Goal: Check status: Check status

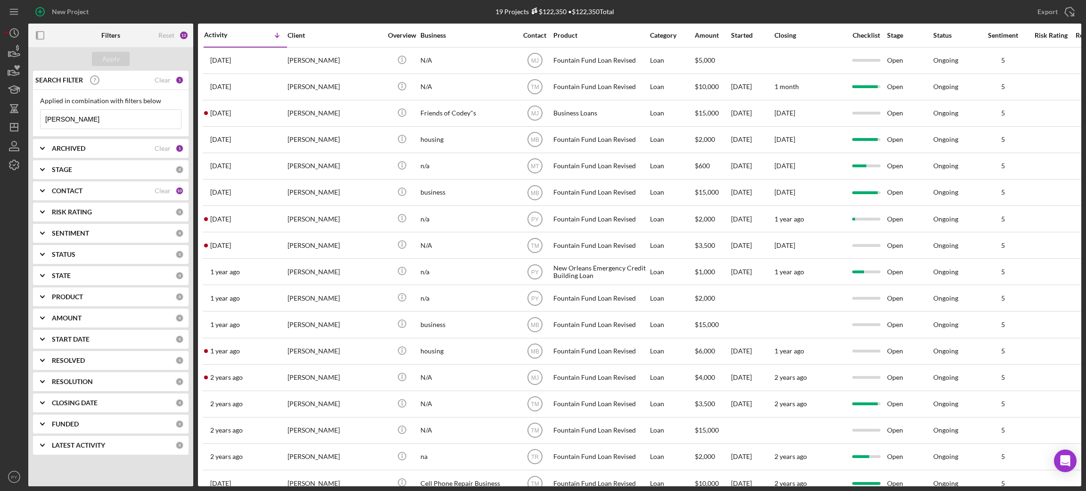
click at [109, 121] on input "[PERSON_NAME]" at bounding box center [111, 119] width 140 height 19
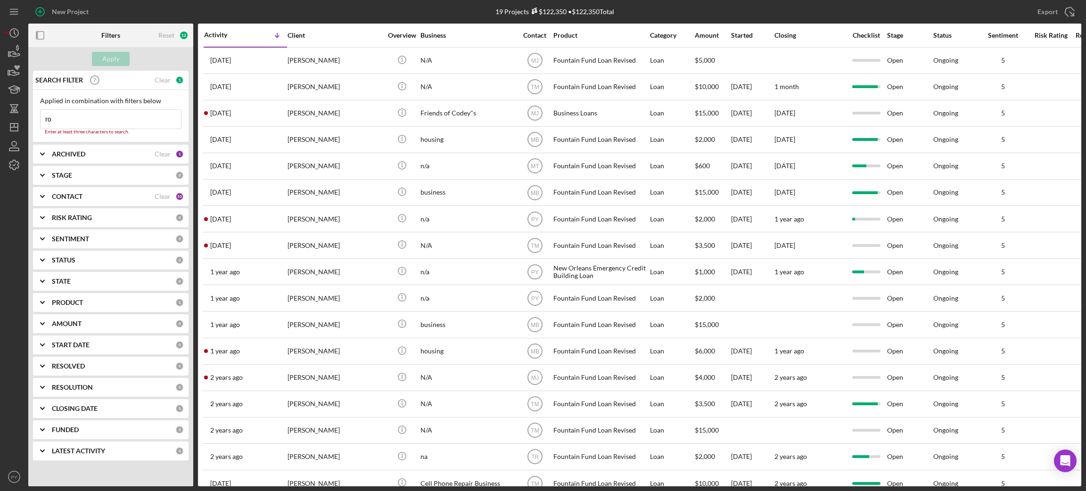
type input "r"
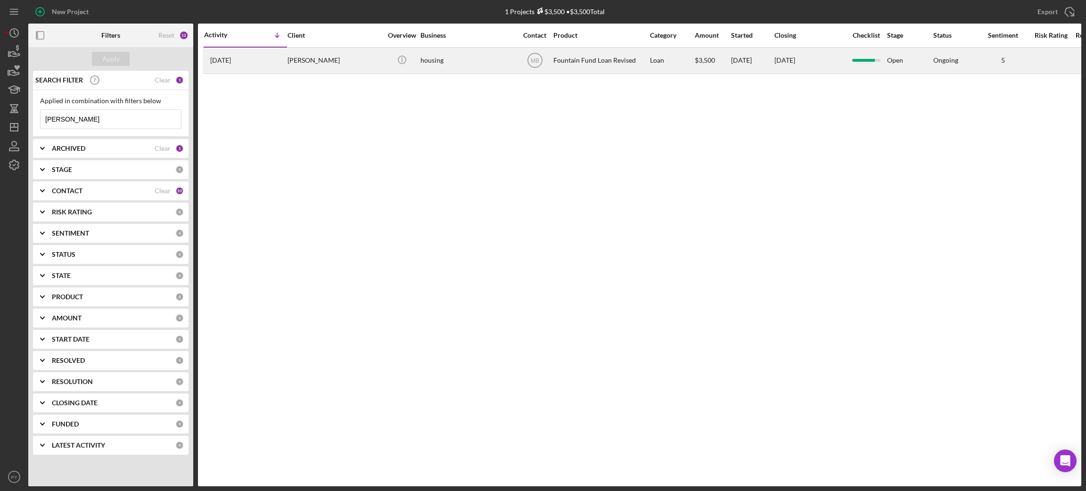
type input "[PERSON_NAME]"
click at [294, 62] on div "[PERSON_NAME]" at bounding box center [334, 60] width 94 height 25
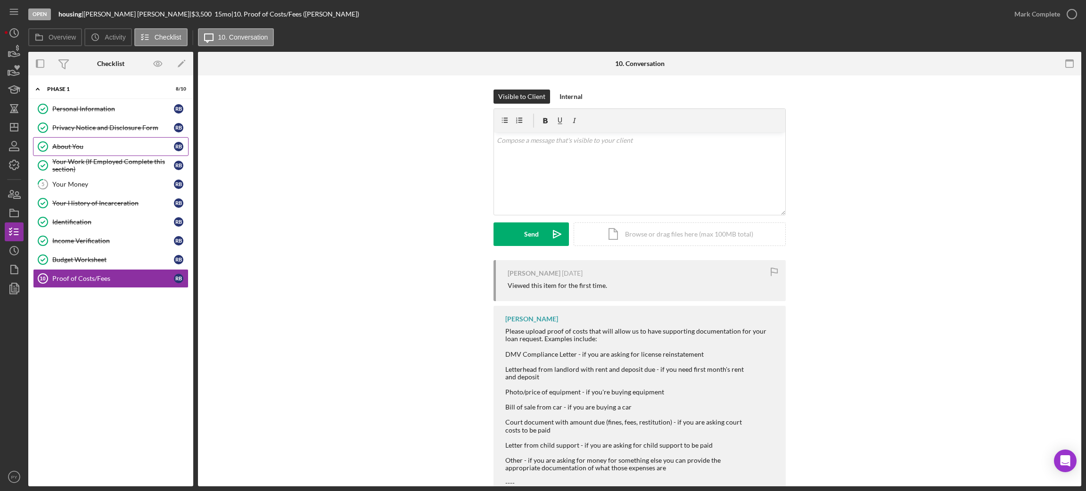
click at [90, 144] on div "About You" at bounding box center [113, 147] width 122 height 8
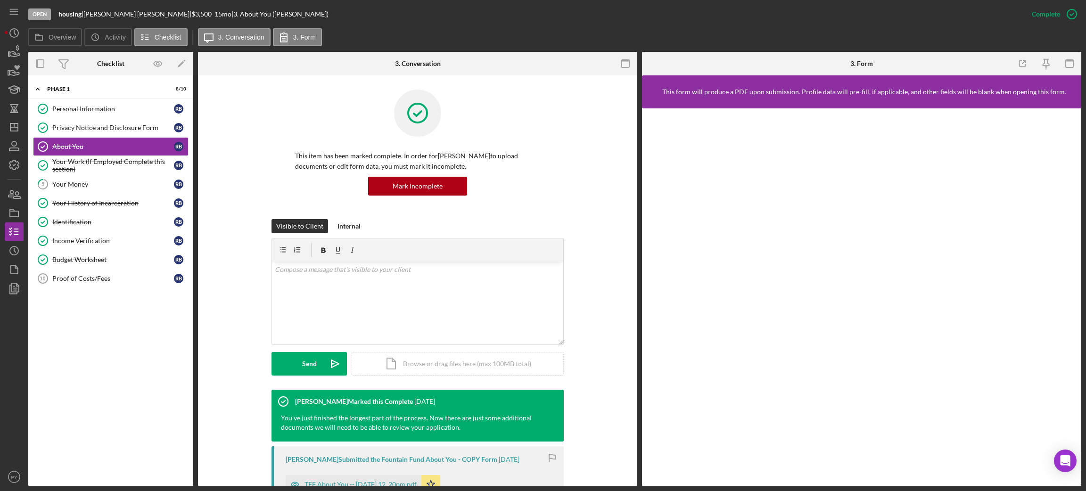
click at [597, 247] on div "Visible to Client Internal v Color teal Color pink Remove color Add row above A…" at bounding box center [417, 304] width 411 height 171
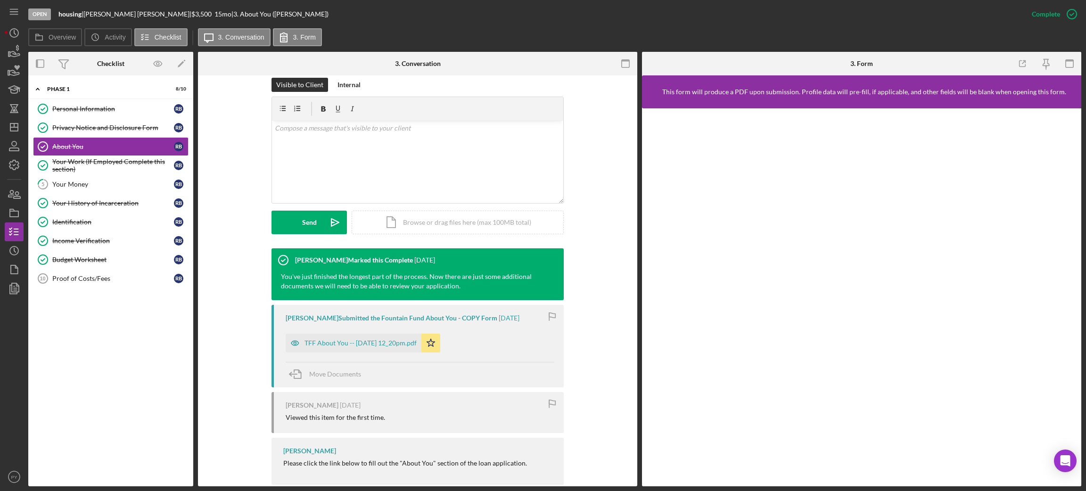
scroll to position [143, 0]
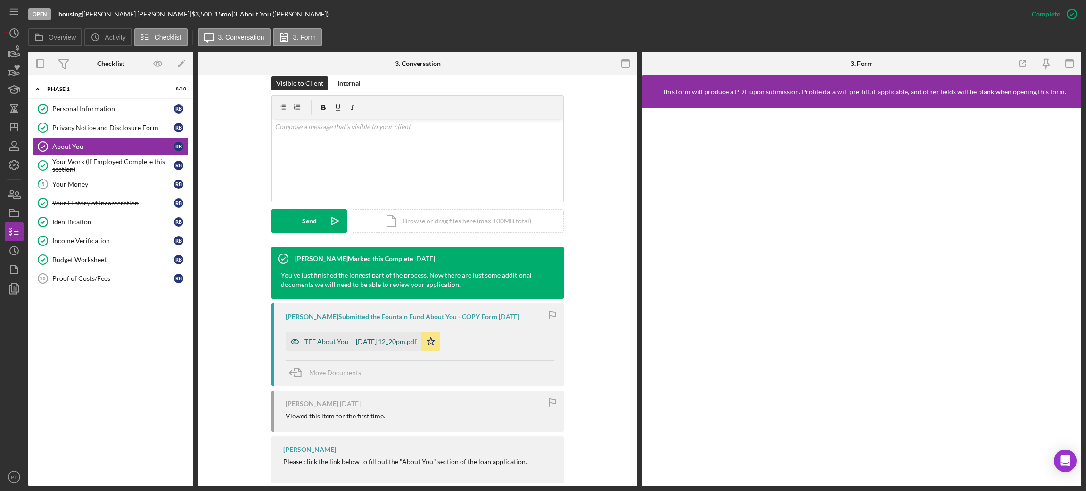
click at [387, 338] on div "TFF About You -- [DATE] 12_20pm.pdf" at bounding box center [360, 342] width 112 height 8
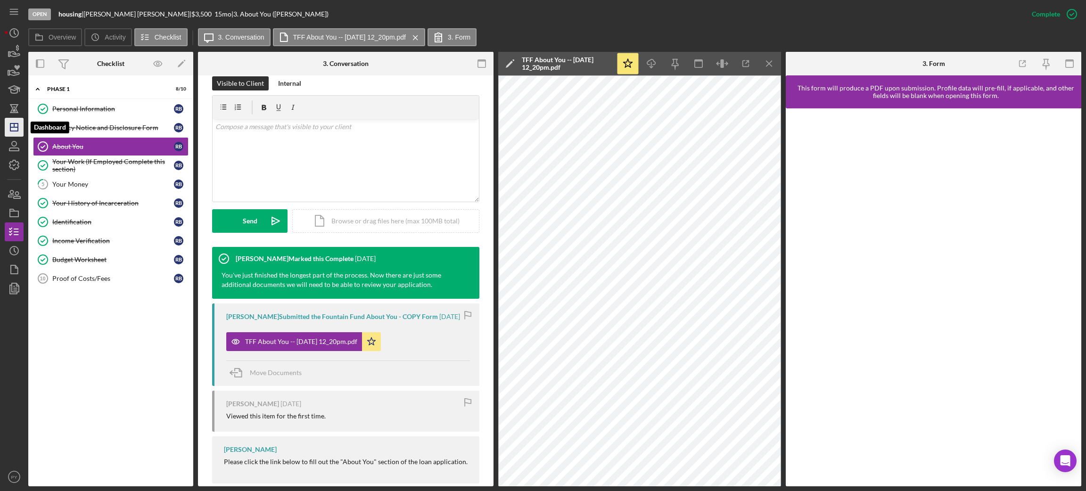
click at [13, 122] on icon "Icon/Dashboard" at bounding box center [14, 127] width 24 height 24
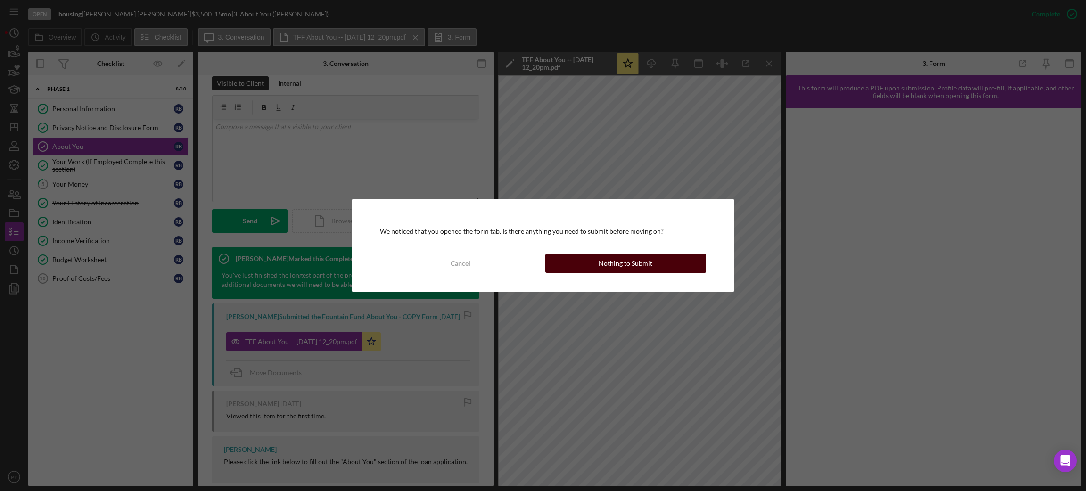
click at [554, 259] on button "Nothing to Submit" at bounding box center [625, 263] width 161 height 19
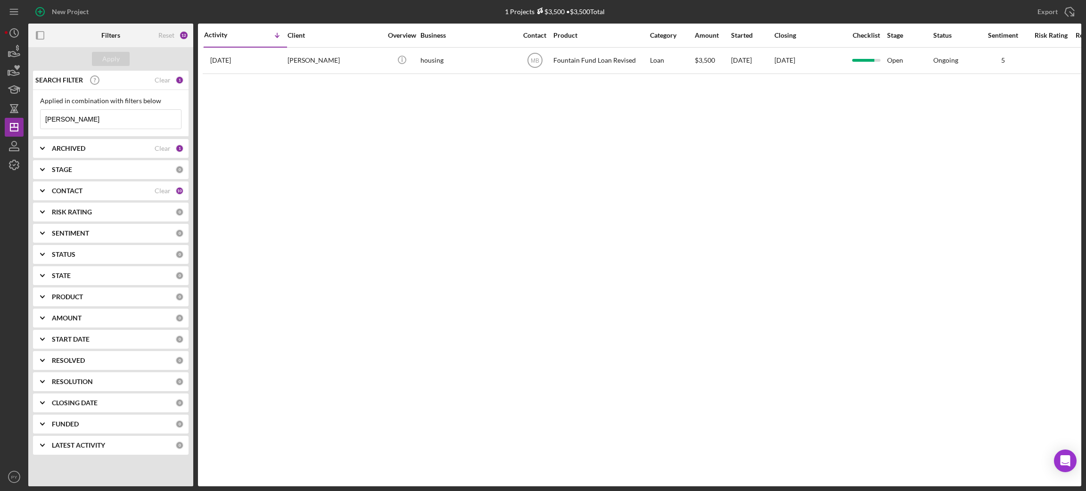
click at [98, 118] on input "[PERSON_NAME]" at bounding box center [111, 119] width 140 height 19
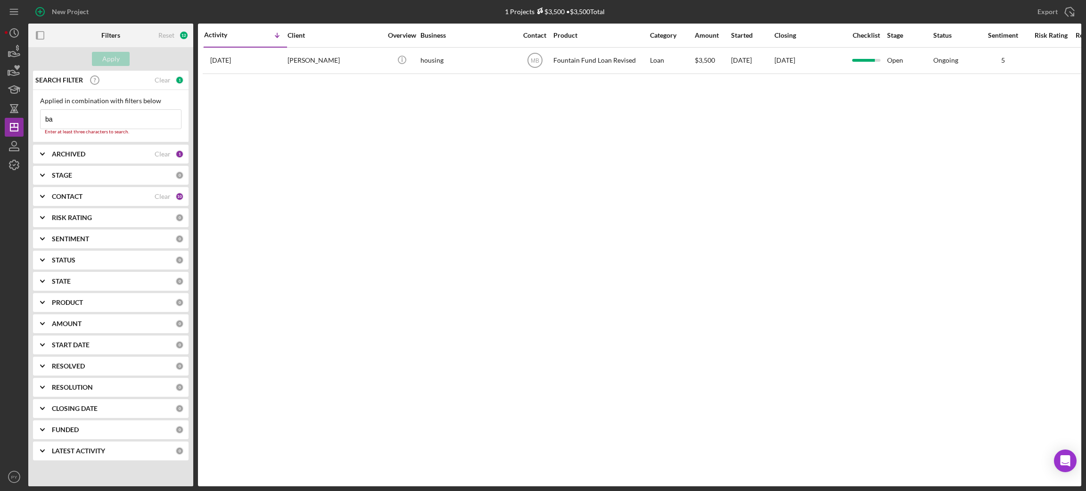
type input "b"
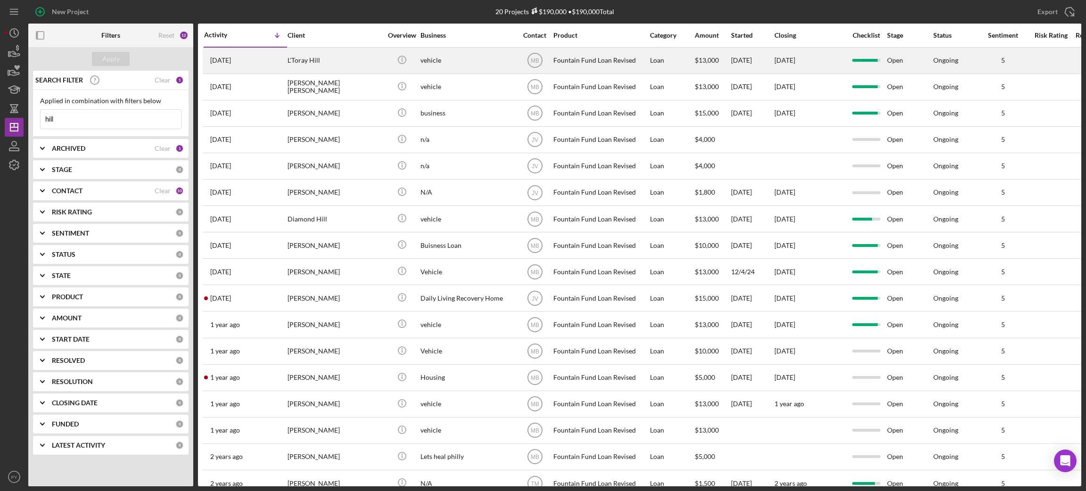
type input "hill"
click at [300, 62] on div "L'Toray Hill" at bounding box center [334, 60] width 94 height 25
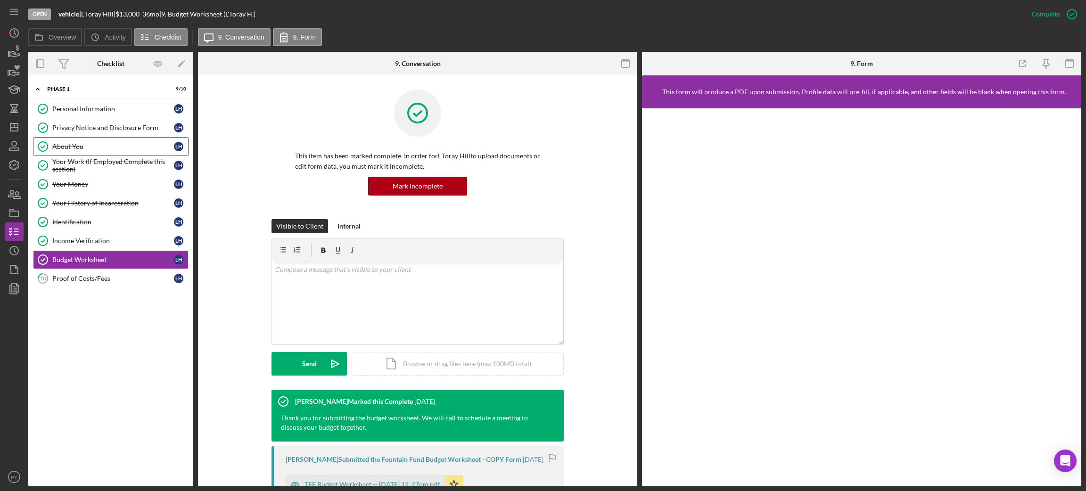
click at [93, 152] on link "About You About You L H" at bounding box center [110, 146] width 155 height 19
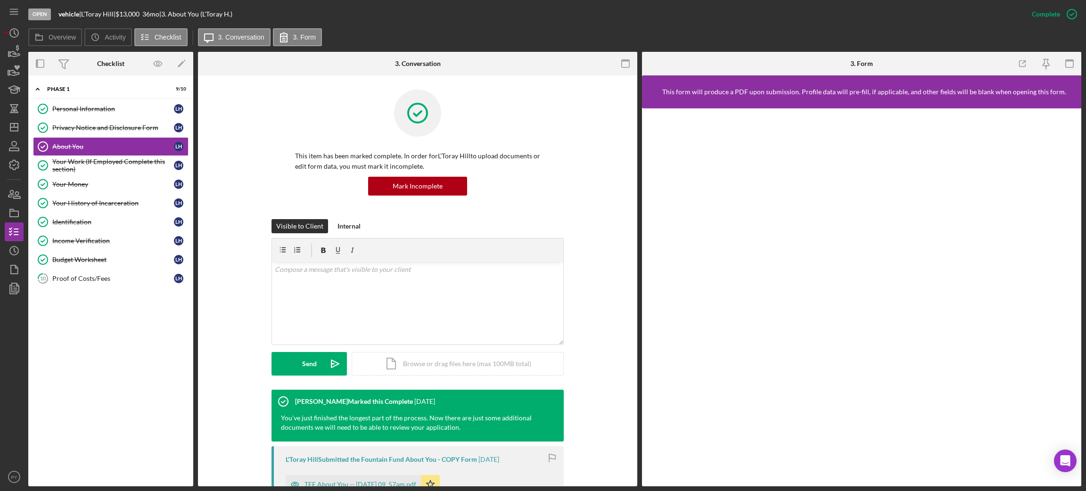
click at [601, 220] on div "Visible to Client Internal v Color teal Color pink Remove color Add row above A…" at bounding box center [417, 304] width 411 height 171
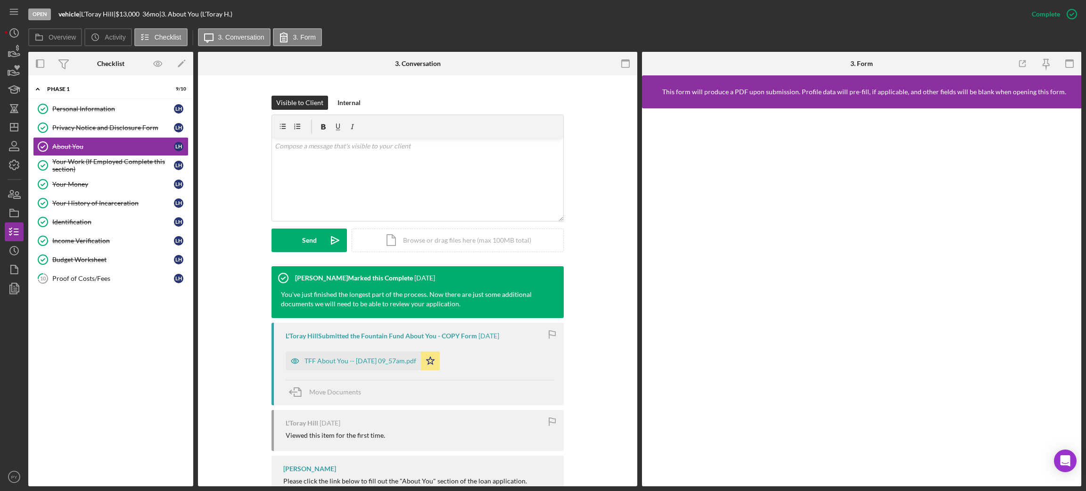
scroll to position [124, 0]
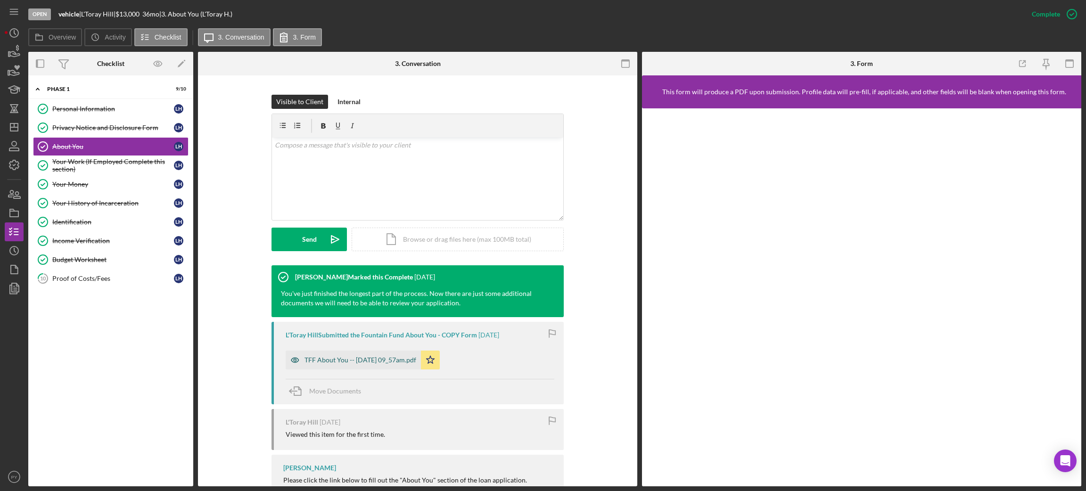
click at [403, 359] on div "TFF About You -- [DATE] 09_57am.pdf" at bounding box center [360, 360] width 112 height 8
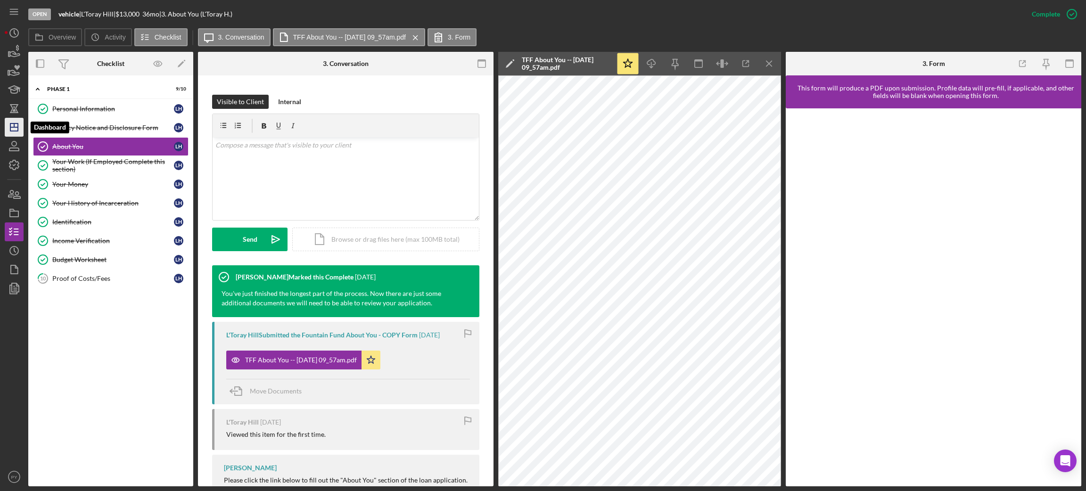
click at [13, 124] on icon "Icon/Dashboard" at bounding box center [14, 127] width 24 height 24
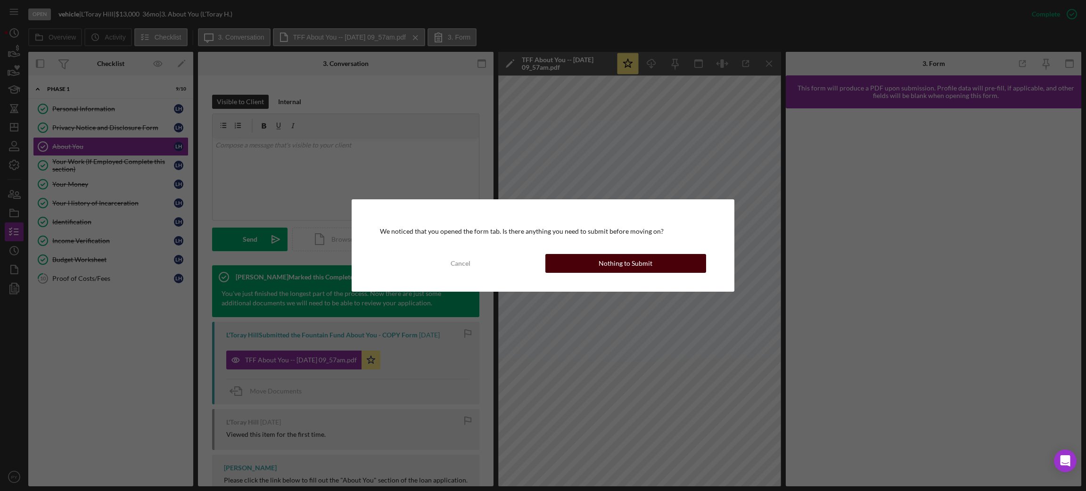
click at [623, 257] on div "Nothing to Submit" at bounding box center [625, 263] width 54 height 19
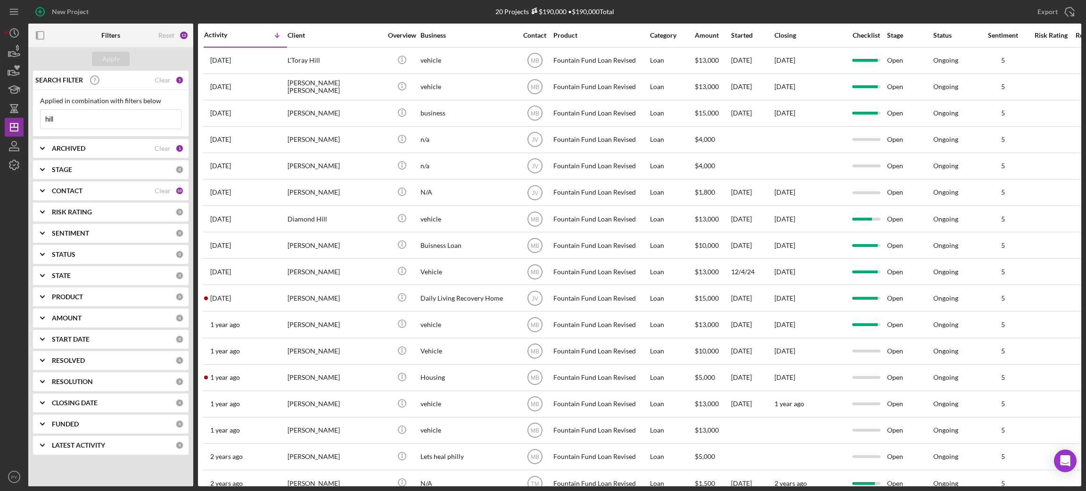
click at [129, 118] on input "hill" at bounding box center [111, 119] width 140 height 19
type input "h"
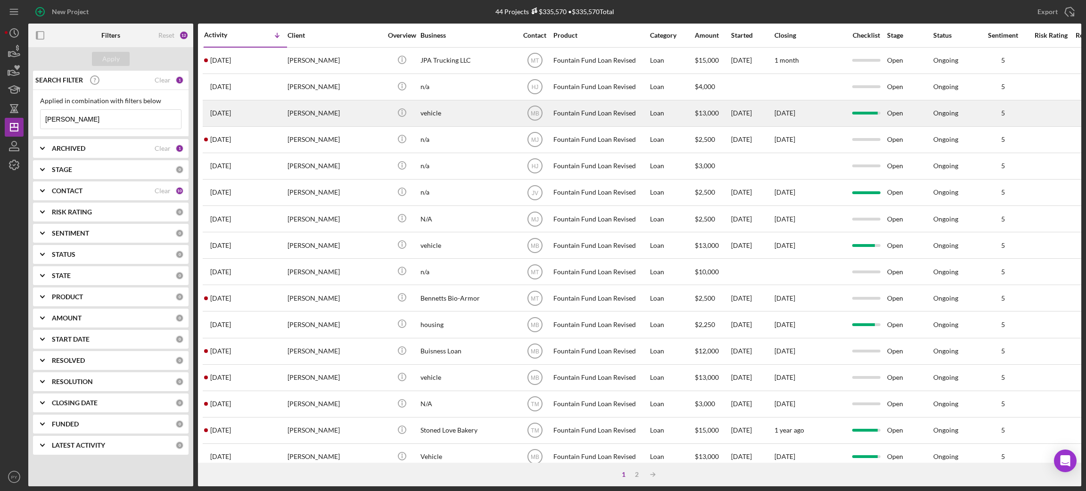
type input "[PERSON_NAME]"
click at [303, 116] on div "[PERSON_NAME]" at bounding box center [334, 113] width 94 height 25
